Goal: Task Accomplishment & Management: Manage account settings

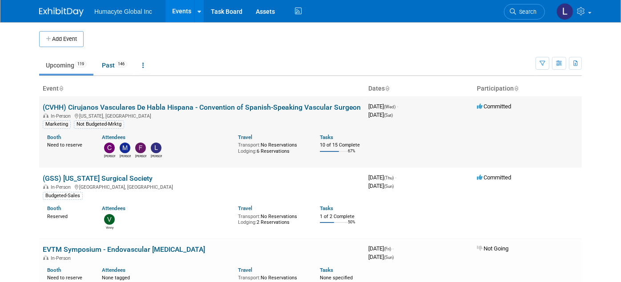
click at [168, 107] on link "(CVHH) Cirujanos Vasculares De Habla Hispana - Convention of Spanish-Speaking V…" at bounding box center [202, 107] width 318 height 8
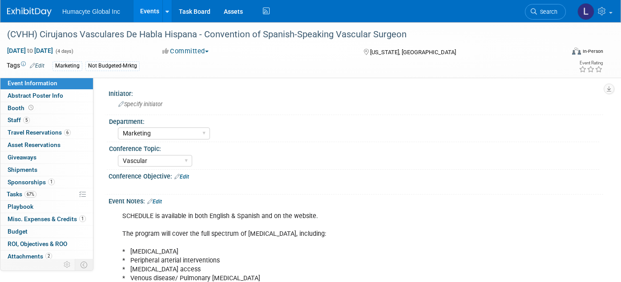
select select "Marketing"
select select "Vascular"
select select "Northeast"
click at [14, 129] on span "Travel Reservations 6" at bounding box center [39, 132] width 63 height 7
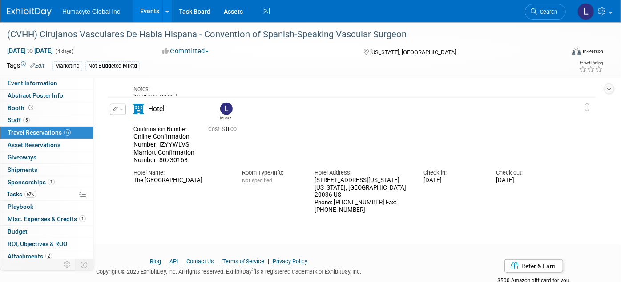
scroll to position [544, 0]
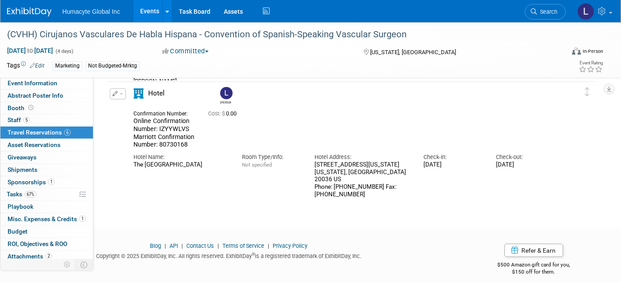
click at [17, 80] on span "Event Information" at bounding box center [33, 83] width 50 height 7
click at [18, 81] on span "Event Information" at bounding box center [33, 83] width 50 height 7
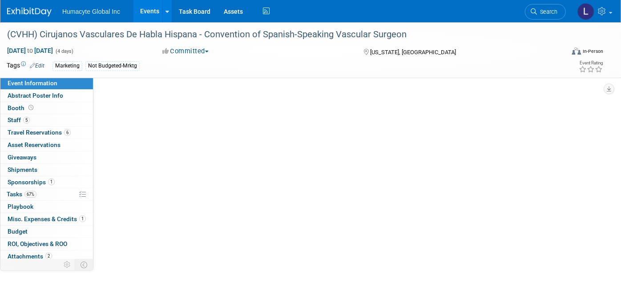
select select "Marketing"
select select "Vascular"
select select "Northeast"
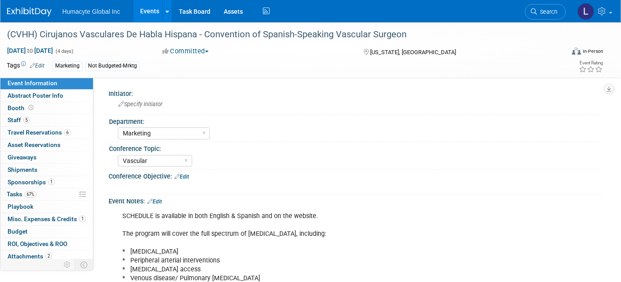
select select "Marketing"
select select "Vascular"
select select "Northeast"
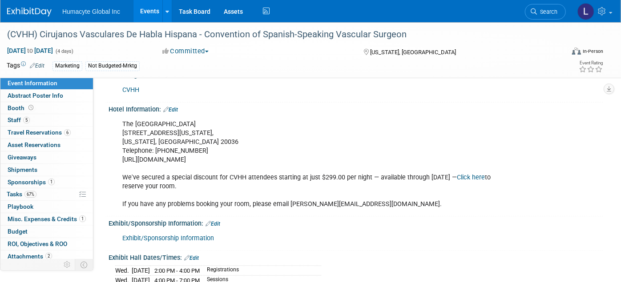
scroll to position [741, 0]
